Goal: Navigation & Orientation: Go to known website

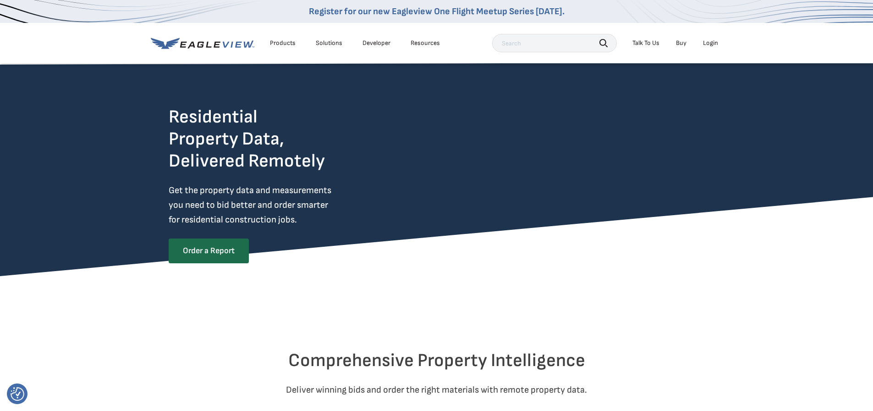
click at [712, 47] on div "Login" at bounding box center [710, 43] width 15 height 8
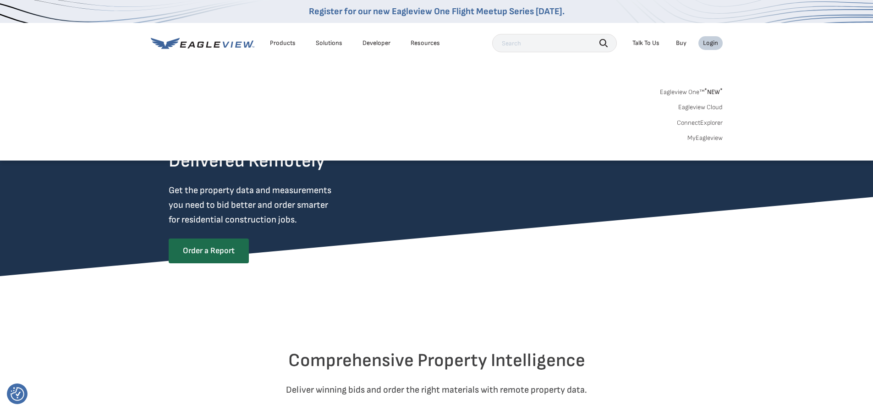
click at [712, 47] on div "Login" at bounding box center [710, 43] width 15 height 8
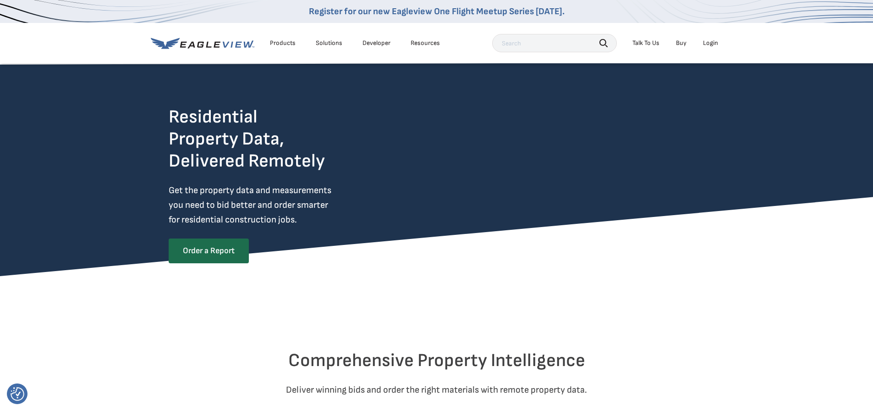
click at [705, 47] on div "Login" at bounding box center [710, 43] width 15 height 8
click at [713, 46] on div "Login" at bounding box center [710, 43] width 15 height 8
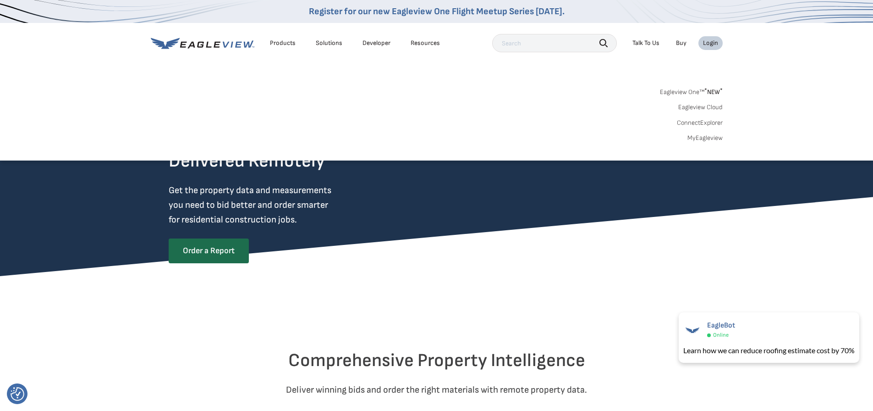
click at [711, 93] on span "* NEW *" at bounding box center [713, 92] width 18 height 8
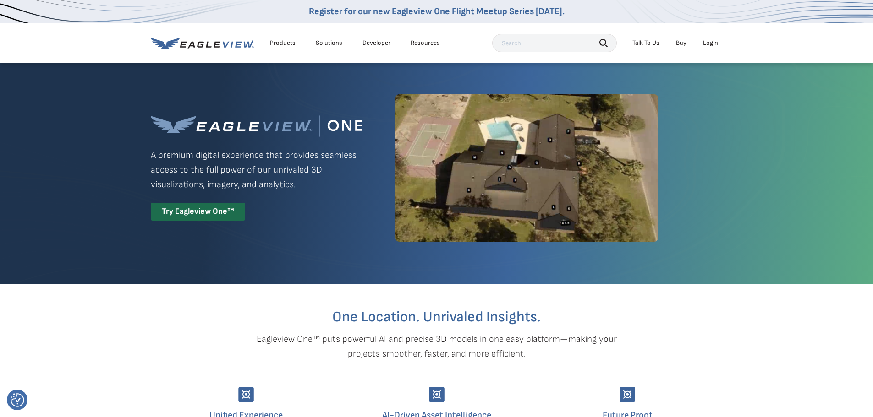
click at [233, 48] on icon at bounding box center [203, 43] width 104 height 11
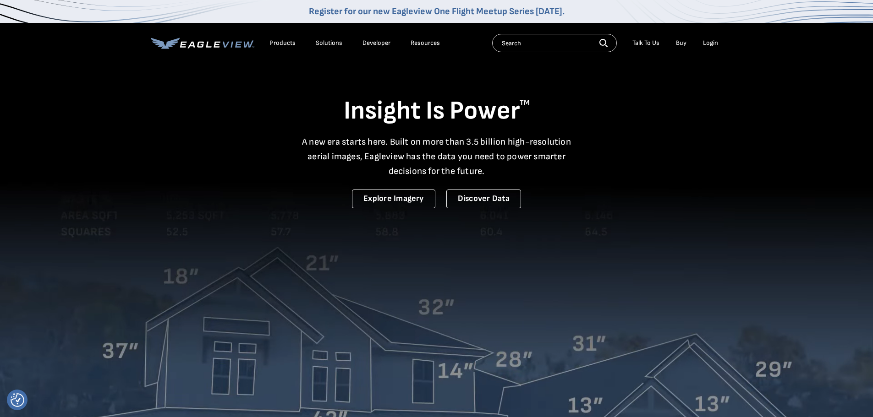
click at [711, 44] on div "Login" at bounding box center [710, 43] width 15 height 8
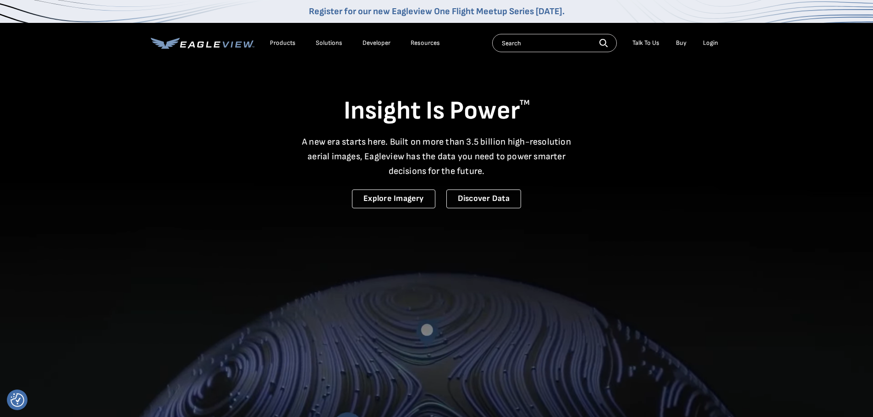
click at [709, 44] on div "Login" at bounding box center [710, 43] width 15 height 8
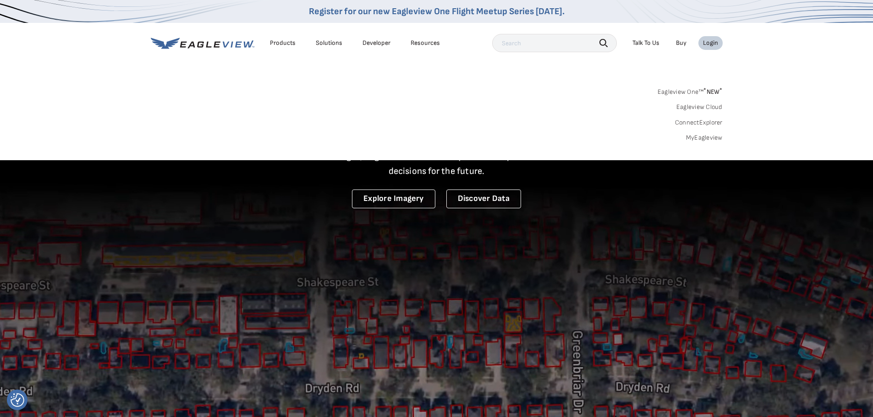
click at [709, 44] on div "Login" at bounding box center [710, 43] width 15 height 8
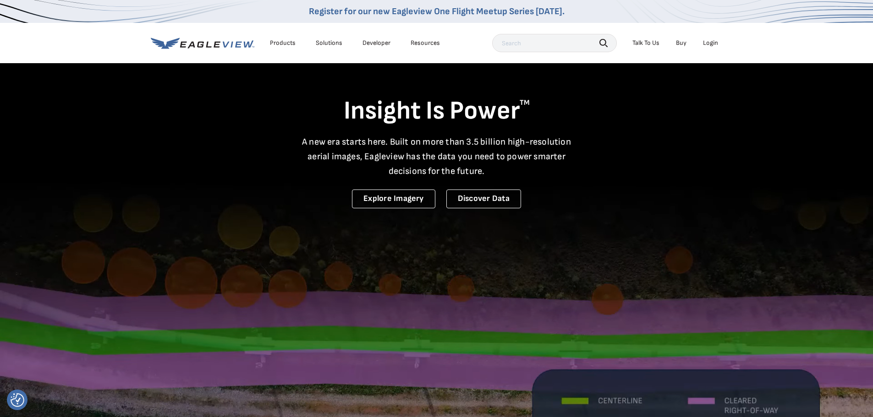
click at [279, 42] on div "Products" at bounding box center [283, 43] width 26 height 8
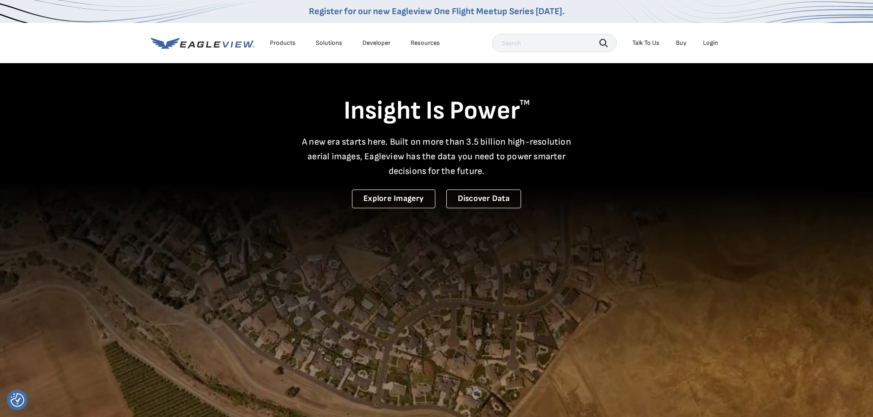
click at [706, 44] on div "Login" at bounding box center [710, 43] width 15 height 8
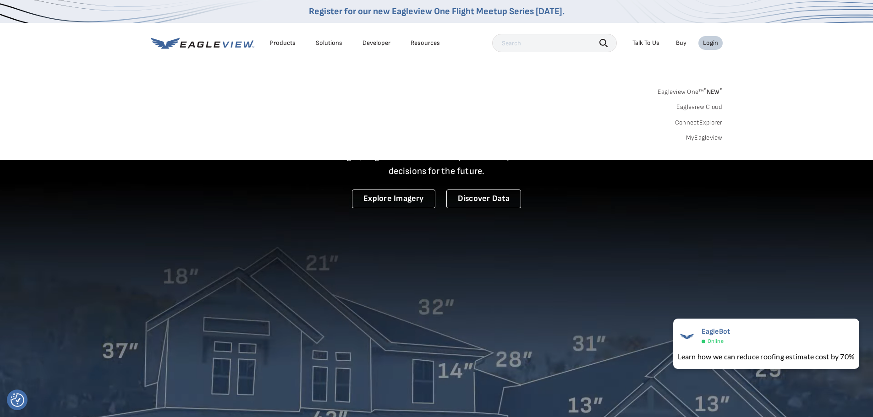
click at [704, 93] on sup "*" at bounding box center [704, 91] width 3 height 8
